Goal: Task Accomplishment & Management: Use online tool/utility

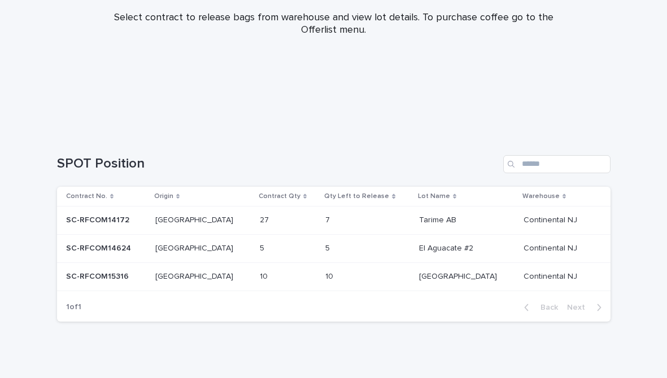
scroll to position [166, 0]
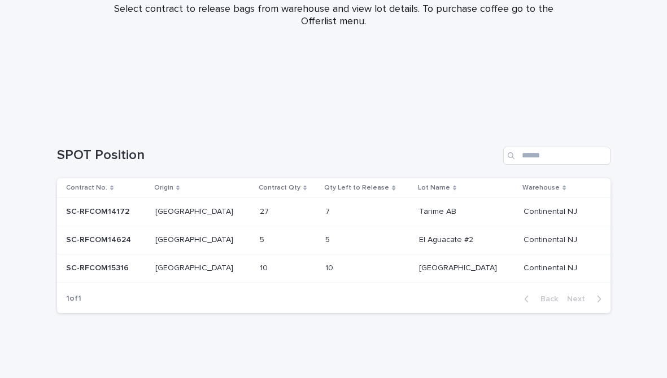
click at [269, 210] on p at bounding box center [283, 212] width 47 height 10
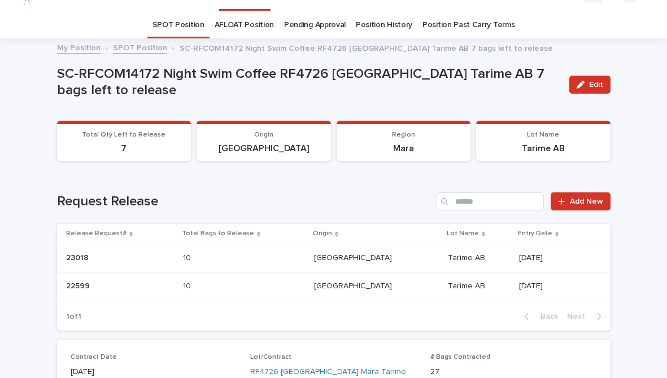
scroll to position [23, 0]
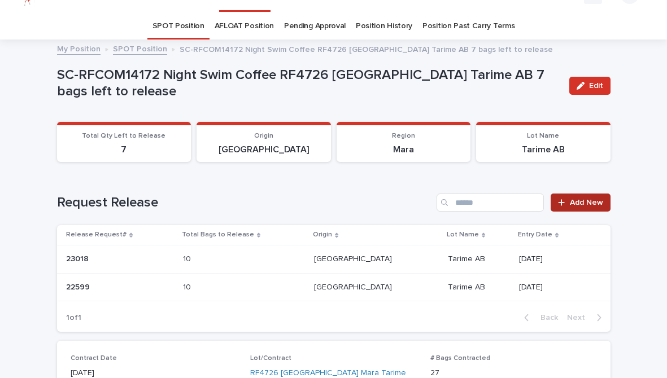
click at [594, 203] on span "Add New" at bounding box center [586, 203] width 33 height 8
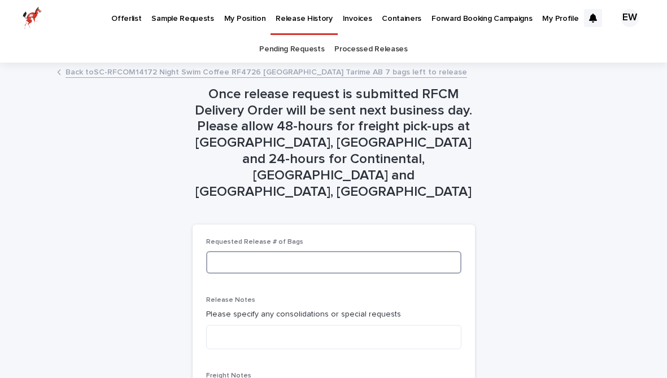
click at [265, 251] on input at bounding box center [333, 262] width 255 height 23
type input "*"
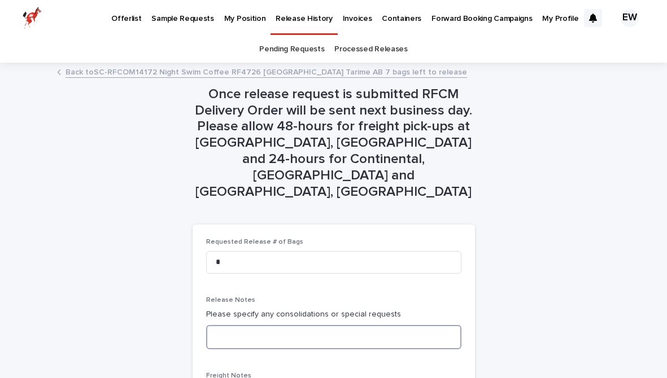
click at [272, 325] on textarea at bounding box center [333, 337] width 255 height 24
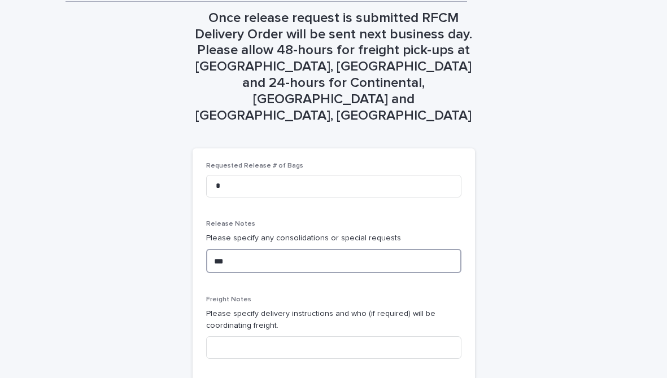
type textarea "***"
click at [307, 337] on input at bounding box center [333, 348] width 255 height 23
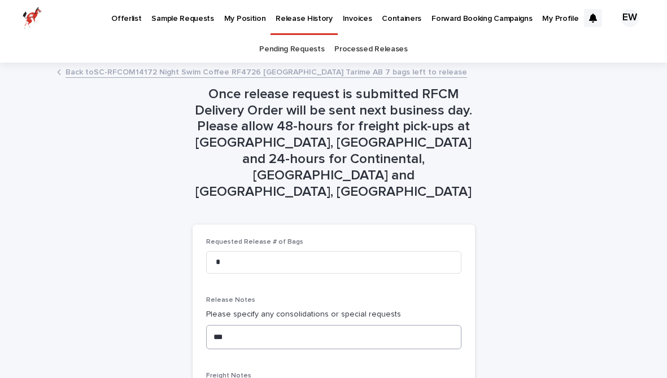
scroll to position [130, 0]
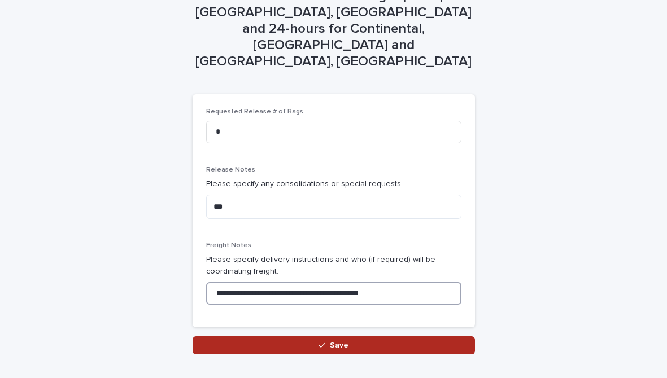
type input "**********"
click at [359, 337] on button "Save" at bounding box center [334, 346] width 282 height 18
